Goal: Task Accomplishment & Management: Use online tool/utility

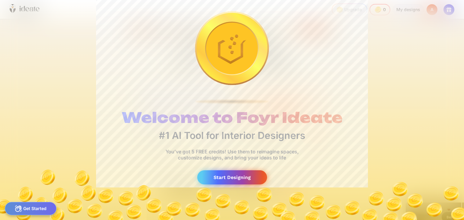
click at [237, 181] on div "Start Designing" at bounding box center [232, 178] width 70 height 14
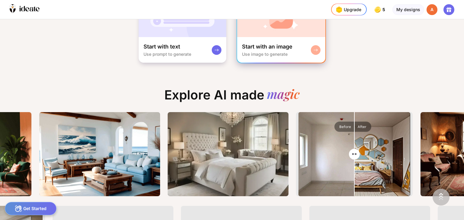
click at [314, 50] on rect at bounding box center [315, 50] width 5 height 5
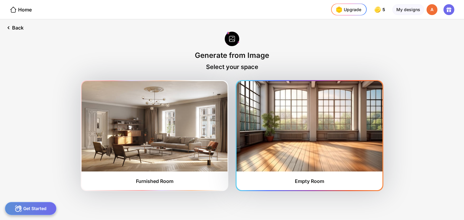
click at [316, 116] on img at bounding box center [309, 126] width 146 height 91
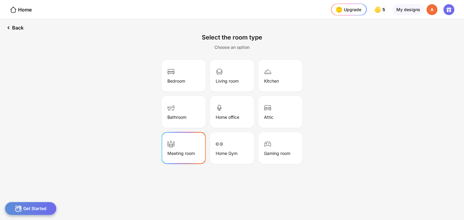
click at [194, 143] on div "Meeting room" at bounding box center [183, 148] width 42 height 30
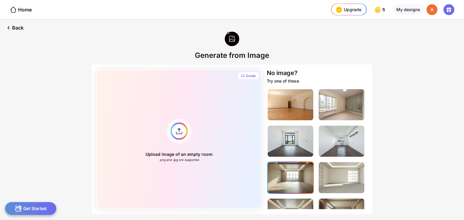
click at [293, 181] on img at bounding box center [290, 177] width 46 height 31
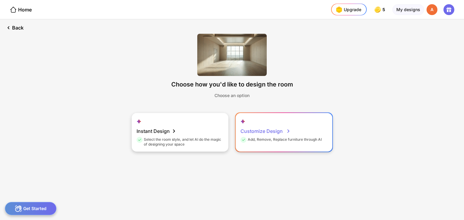
click at [257, 133] on div "Customize Design" at bounding box center [265, 131] width 50 height 12
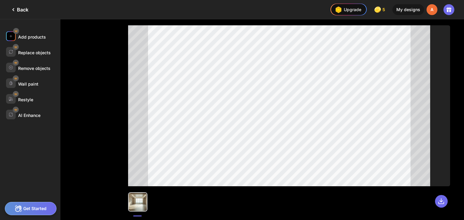
click at [40, 34] on div "Add products" at bounding box center [32, 36] width 28 height 5
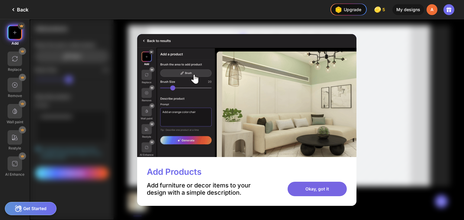
click at [324, 187] on div "Okay, got it" at bounding box center [316, 189] width 59 height 14
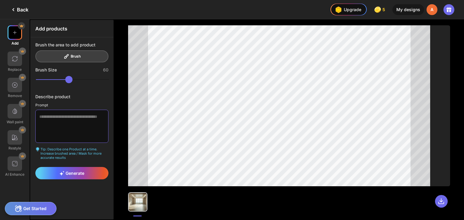
click at [60, 122] on textarea at bounding box center [71, 126] width 73 height 33
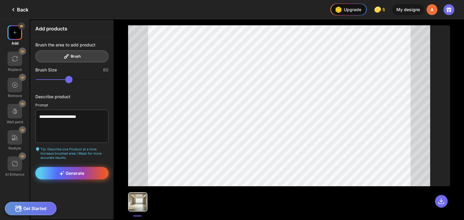
click at [69, 172] on span "Generate" at bounding box center [71, 173] width 25 height 5
click at [83, 171] on span "Generate" at bounding box center [71, 173] width 25 height 5
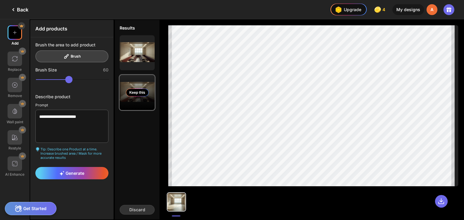
click at [142, 96] on div "Keep this" at bounding box center [137, 93] width 23 height 8
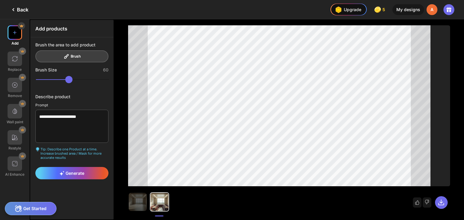
click at [15, 30] on img at bounding box center [15, 33] width 6 height 6
drag, startPoint x: 91, startPoint y: 119, endPoint x: 35, endPoint y: 116, distance: 55.3
click at [35, 116] on textarea "**********" at bounding box center [71, 126] width 73 height 33
click at [70, 53] on div "Brush the area to add product Brush" at bounding box center [71, 52] width 73 height 20
click at [75, 172] on span "Generate" at bounding box center [71, 173] width 25 height 5
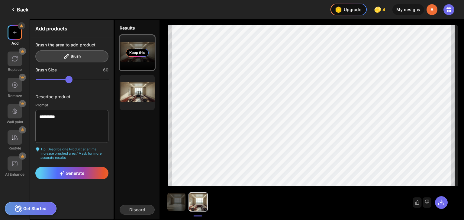
click at [149, 53] on div "Keep this" at bounding box center [137, 52] width 35 height 35
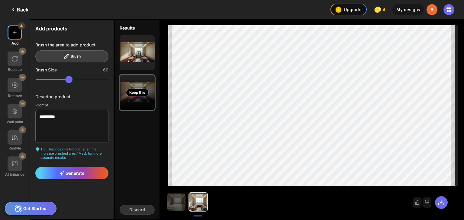
click at [136, 93] on div "Keep this" at bounding box center [137, 93] width 23 height 8
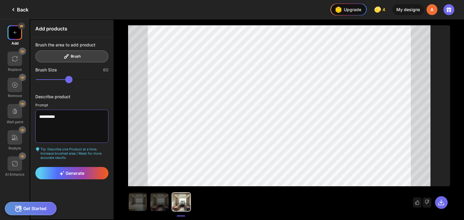
drag, startPoint x: 68, startPoint y: 116, endPoint x: 36, endPoint y: 117, distance: 32.0
click at [36, 117] on textarea "**********" at bounding box center [71, 126] width 73 height 33
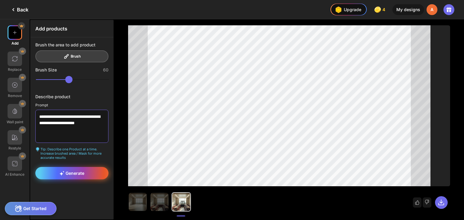
type textarea "**********"
click at [69, 173] on span "Generate" at bounding box center [71, 173] width 25 height 5
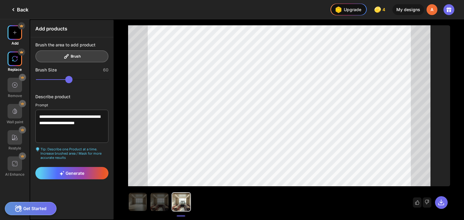
click at [16, 61] on img at bounding box center [15, 59] width 6 height 6
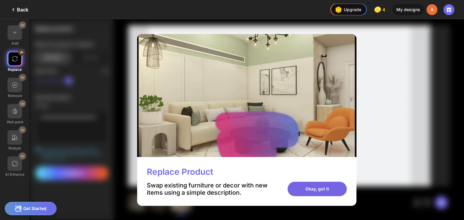
click at [322, 191] on div "Okay, got it" at bounding box center [316, 189] width 59 height 14
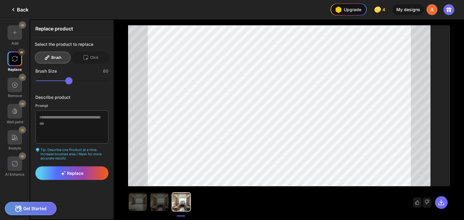
click at [62, 57] on div "Brush" at bounding box center [53, 58] width 36 height 12
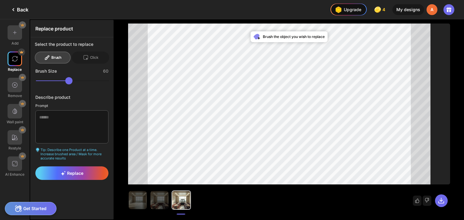
scroll to position [2, 0]
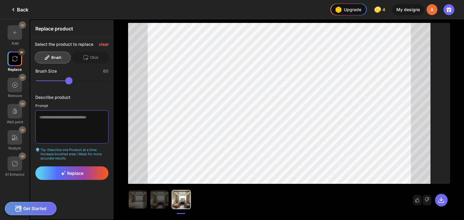
click at [83, 123] on textarea at bounding box center [71, 126] width 73 height 33
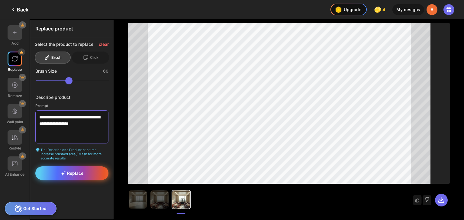
type textarea "**********"
click at [73, 168] on div "Replace" at bounding box center [71, 174] width 73 height 14
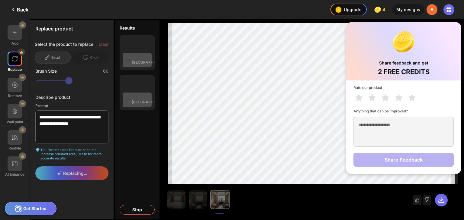
click at [456, 29] on icon at bounding box center [453, 28] width 7 height 7
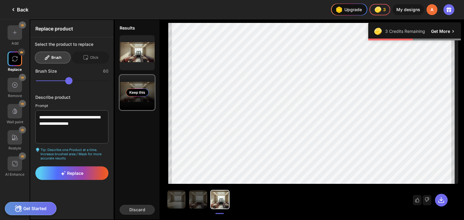
click at [139, 96] on div "Keep this" at bounding box center [137, 93] width 23 height 8
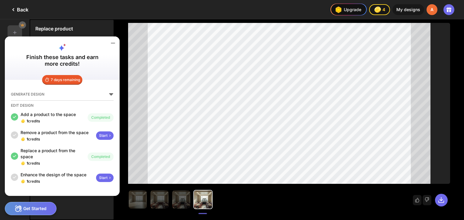
click at [113, 41] on icon at bounding box center [112, 43] width 7 height 7
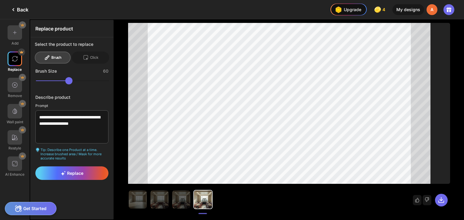
click at [13, 11] on icon at bounding box center [13, 9] width 7 height 7
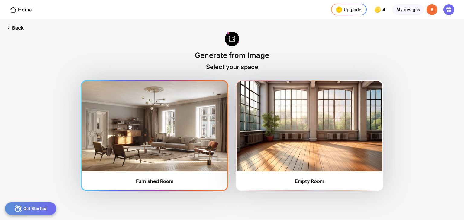
click at [136, 123] on img at bounding box center [154, 126] width 146 height 91
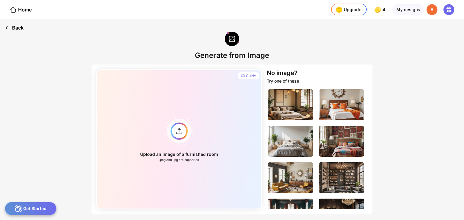
click at [18, 29] on div "Back" at bounding box center [14, 27] width 28 height 17
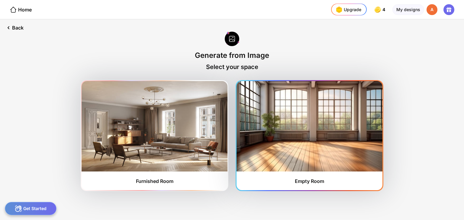
click at [341, 158] on img at bounding box center [309, 126] width 146 height 91
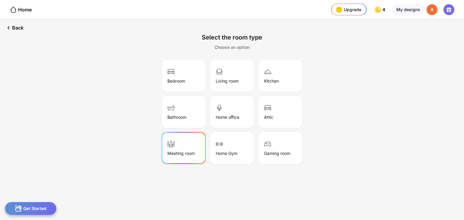
click at [185, 149] on div "Meeting room" at bounding box center [183, 148] width 42 height 30
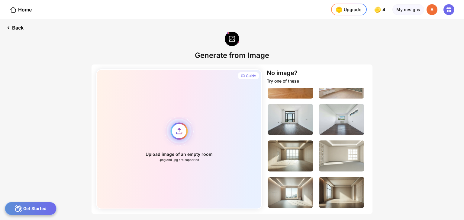
scroll to position [18, 0]
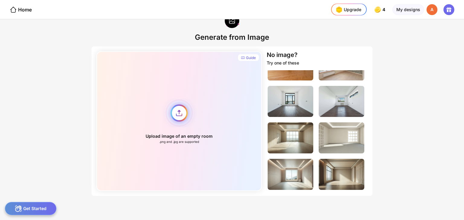
click at [178, 116] on div "Upload image of an empty room .png and .jpg are supported" at bounding box center [178, 121] width 165 height 140
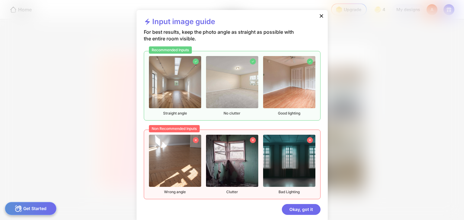
click at [318, 18] on icon at bounding box center [321, 16] width 6 height 6
